Goal: Information Seeking & Learning: Learn about a topic

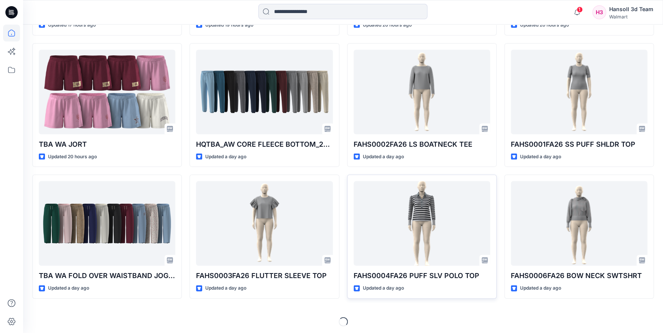
scroll to position [725, 0]
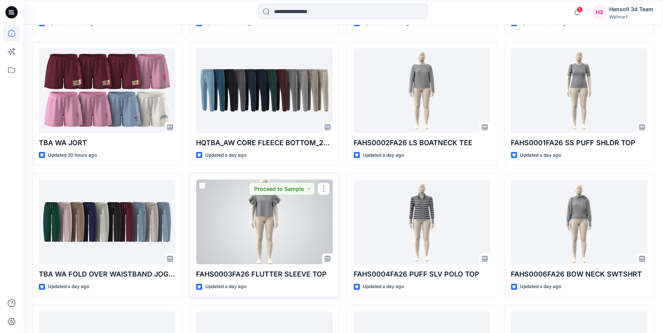
click at [292, 209] on div at bounding box center [264, 221] width 136 height 85
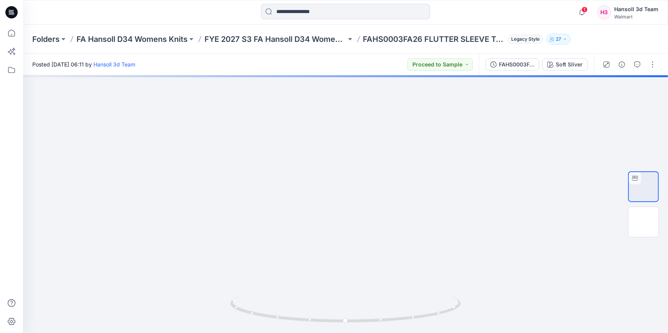
click at [637, 70] on div at bounding box center [629, 65] width 71 height 22
click at [637, 66] on icon "button" at bounding box center [637, 64] width 6 height 6
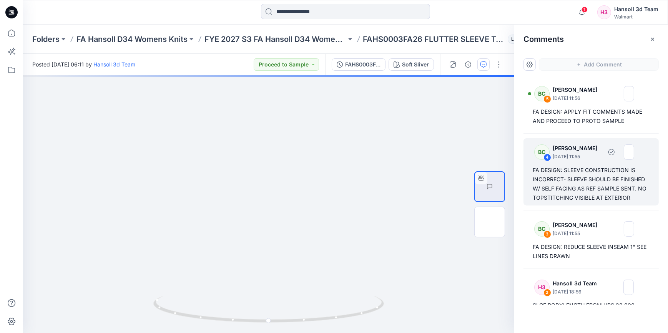
scroll to position [35, 0]
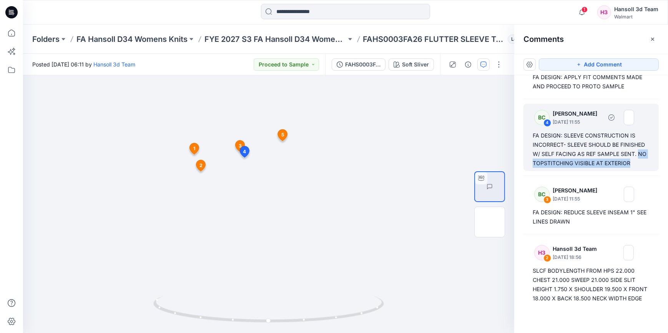
drag, startPoint x: 638, startPoint y: 158, endPoint x: 637, endPoint y: 154, distance: 4.5
click at [637, 154] on div "FA DESIGN: SLEEVE CONSTRUCTION IS INCORRECT- SLEEVE SHOULD BE FINISHED W/ SELF …" at bounding box center [590, 149] width 117 height 37
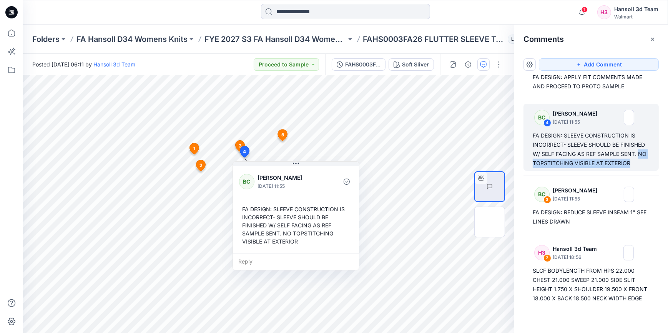
copy div "NO TOPSTITCHING VISIBLE AT EXTERIOR"
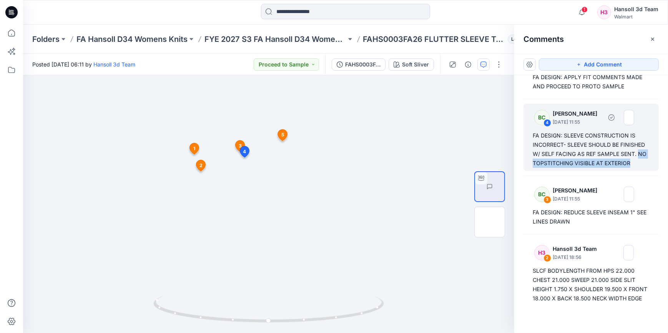
click at [634, 163] on div "FA DESIGN: SLEEVE CONSTRUCTION IS INCORRECT- SLEEVE SHOULD BE FINISHED W/ SELF …" at bounding box center [590, 149] width 117 height 37
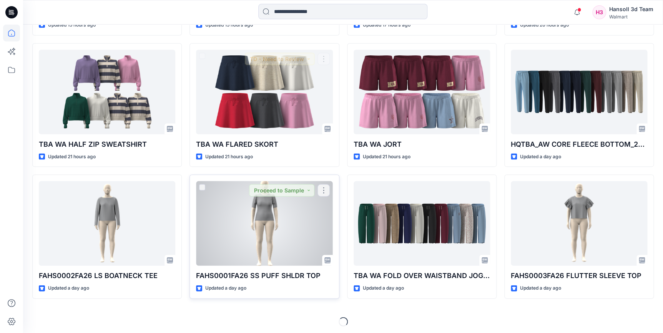
scroll to position [725, 0]
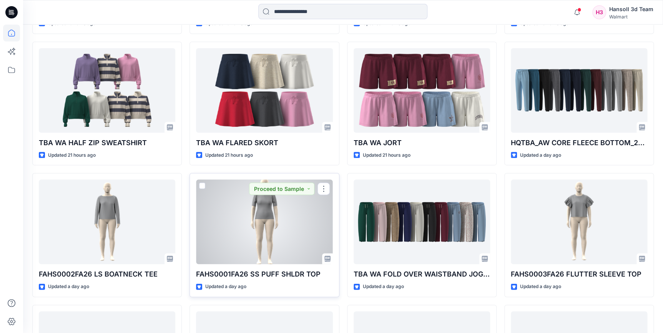
click at [264, 235] on div at bounding box center [264, 221] width 136 height 85
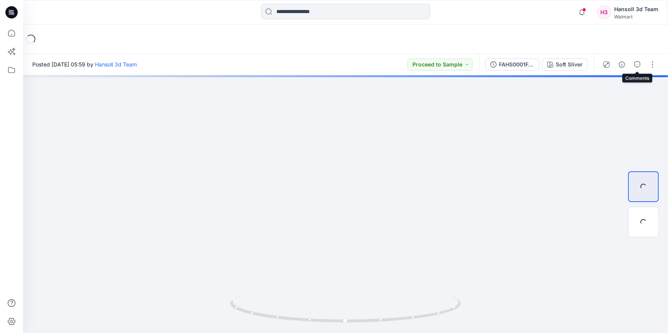
drag, startPoint x: 635, startPoint y: 65, endPoint x: 626, endPoint y: 81, distance: 17.9
click at [635, 65] on icon "button" at bounding box center [637, 64] width 6 height 6
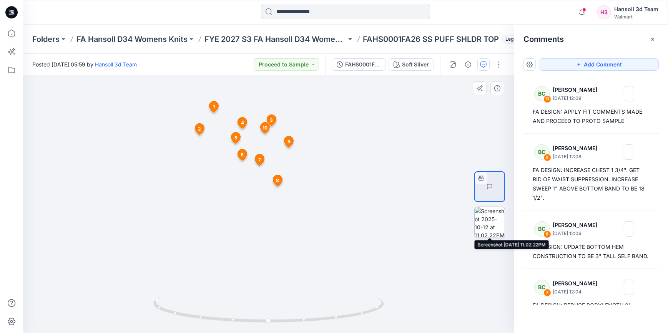
click at [482, 225] on img at bounding box center [489, 222] width 30 height 30
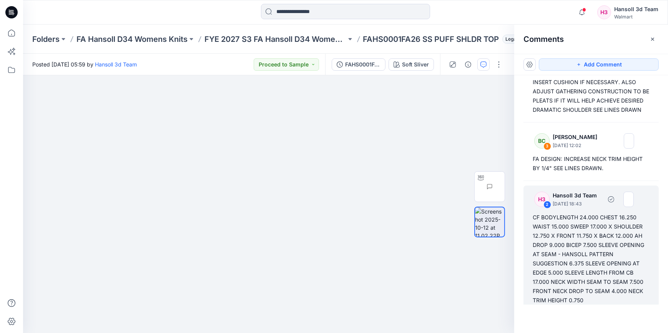
scroll to position [396, 0]
